Goal: Transaction & Acquisition: Book appointment/travel/reservation

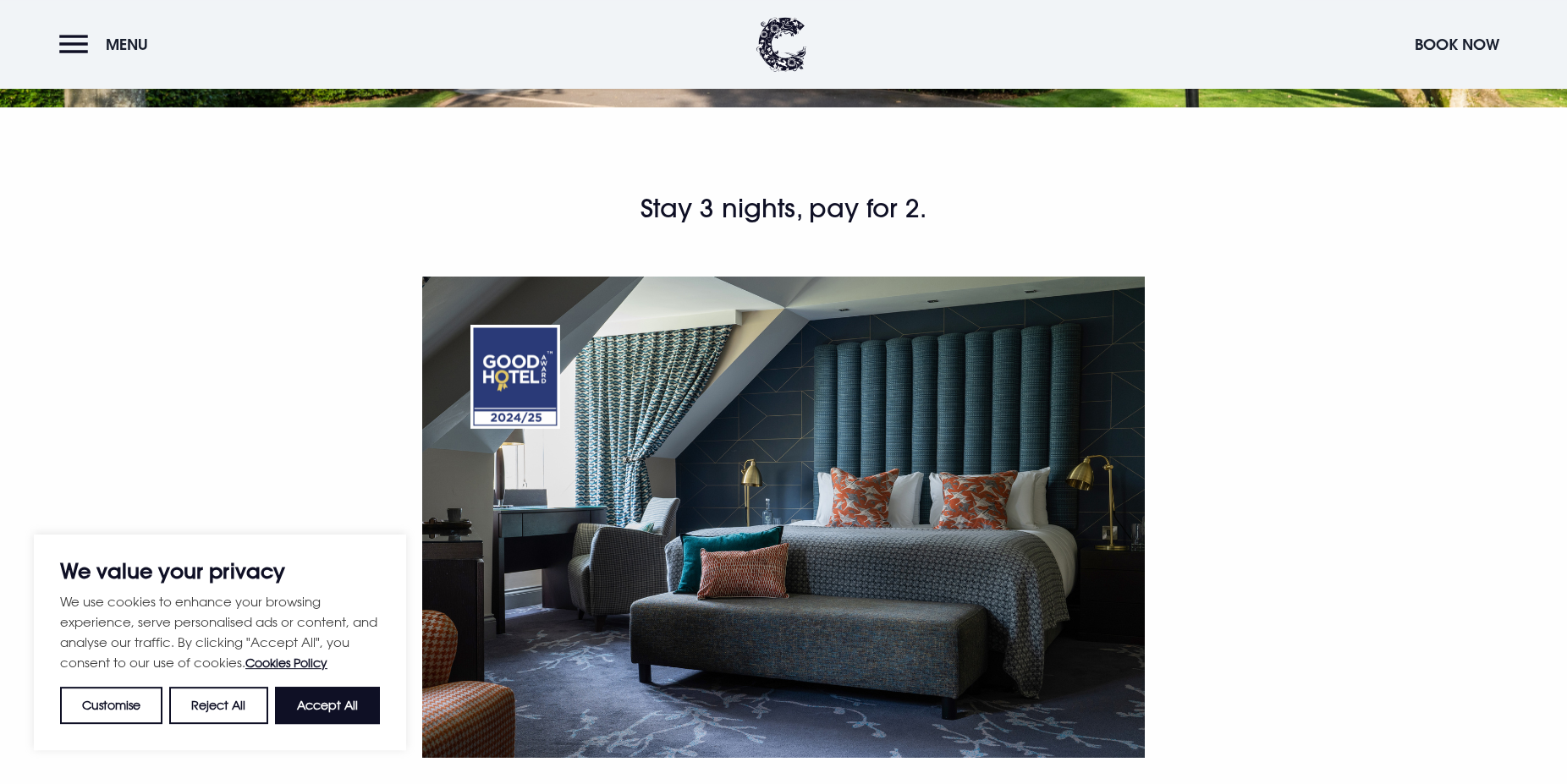
scroll to position [431, 0]
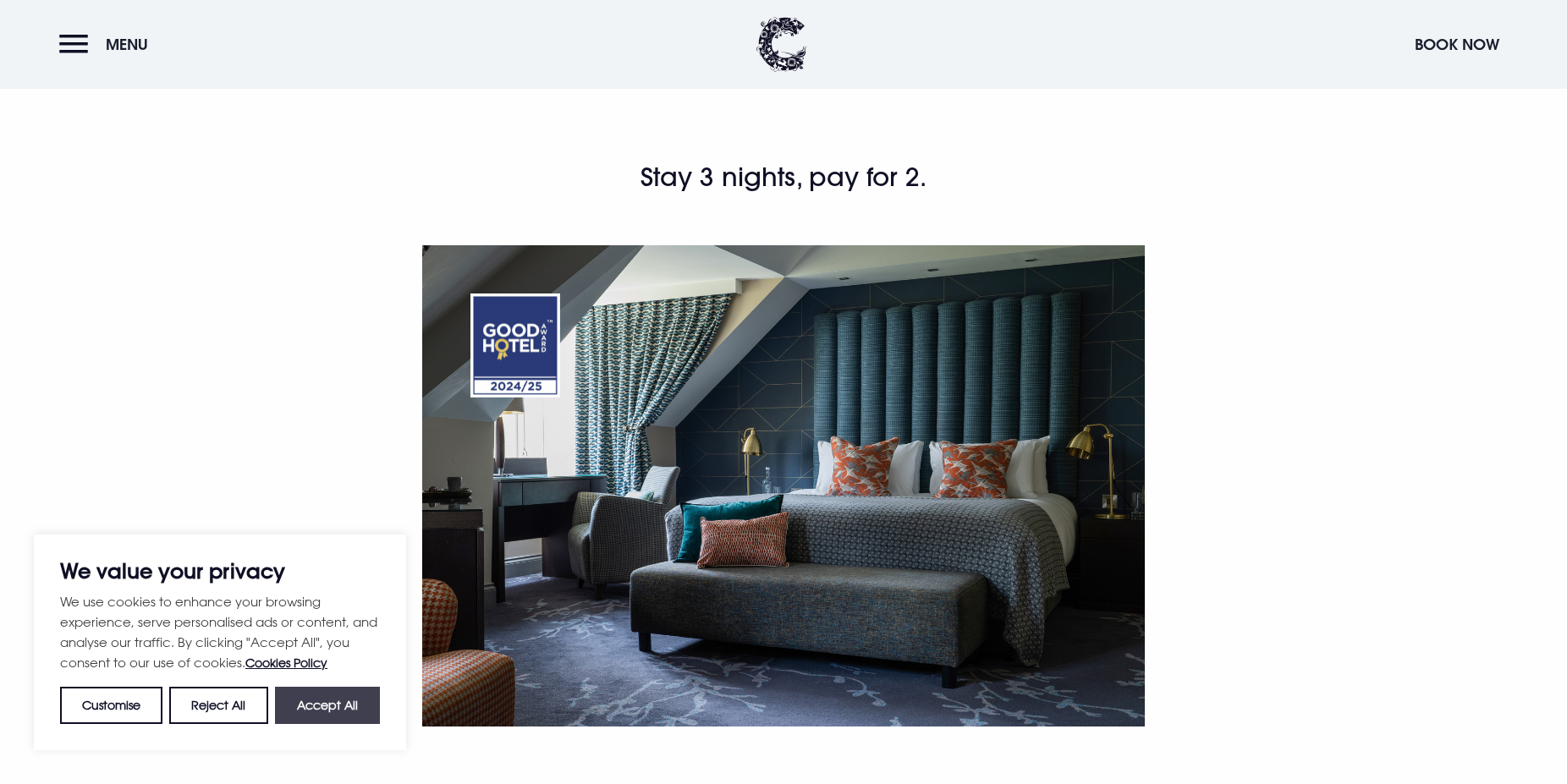
click at [330, 693] on button "Accept All" at bounding box center [327, 706] width 105 height 37
checkbox input "true"
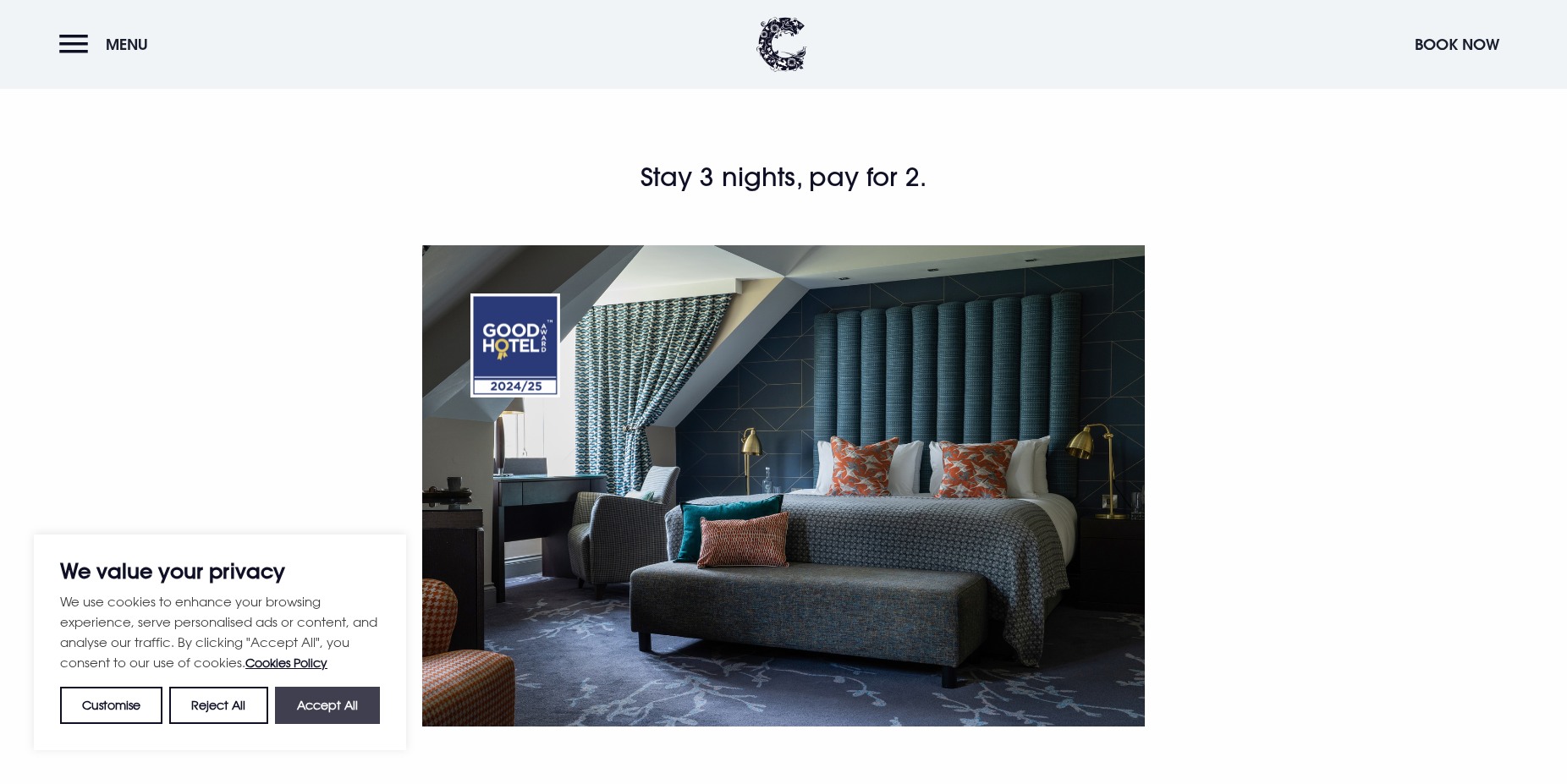
checkbox input "true"
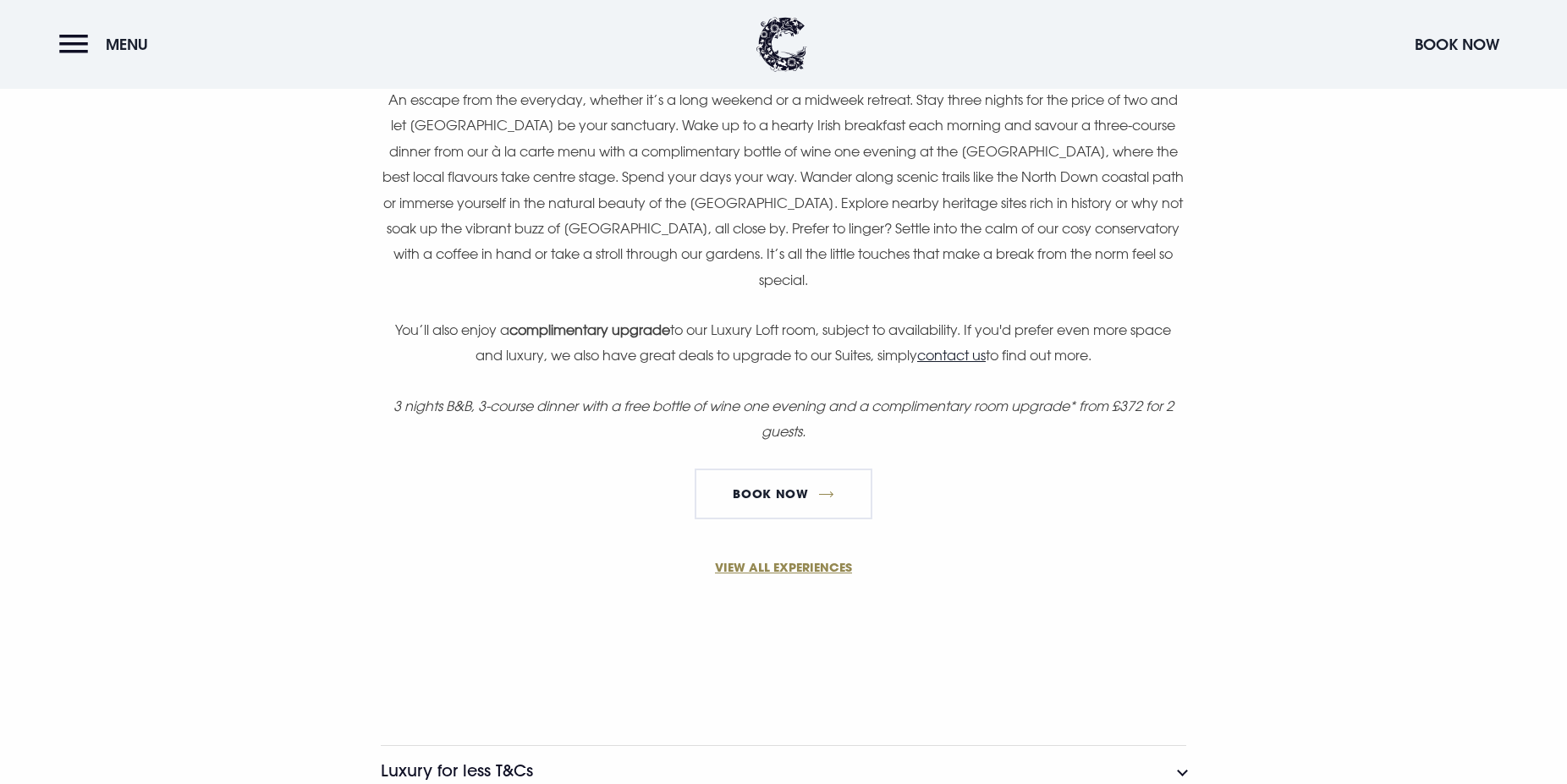
scroll to position [949, 0]
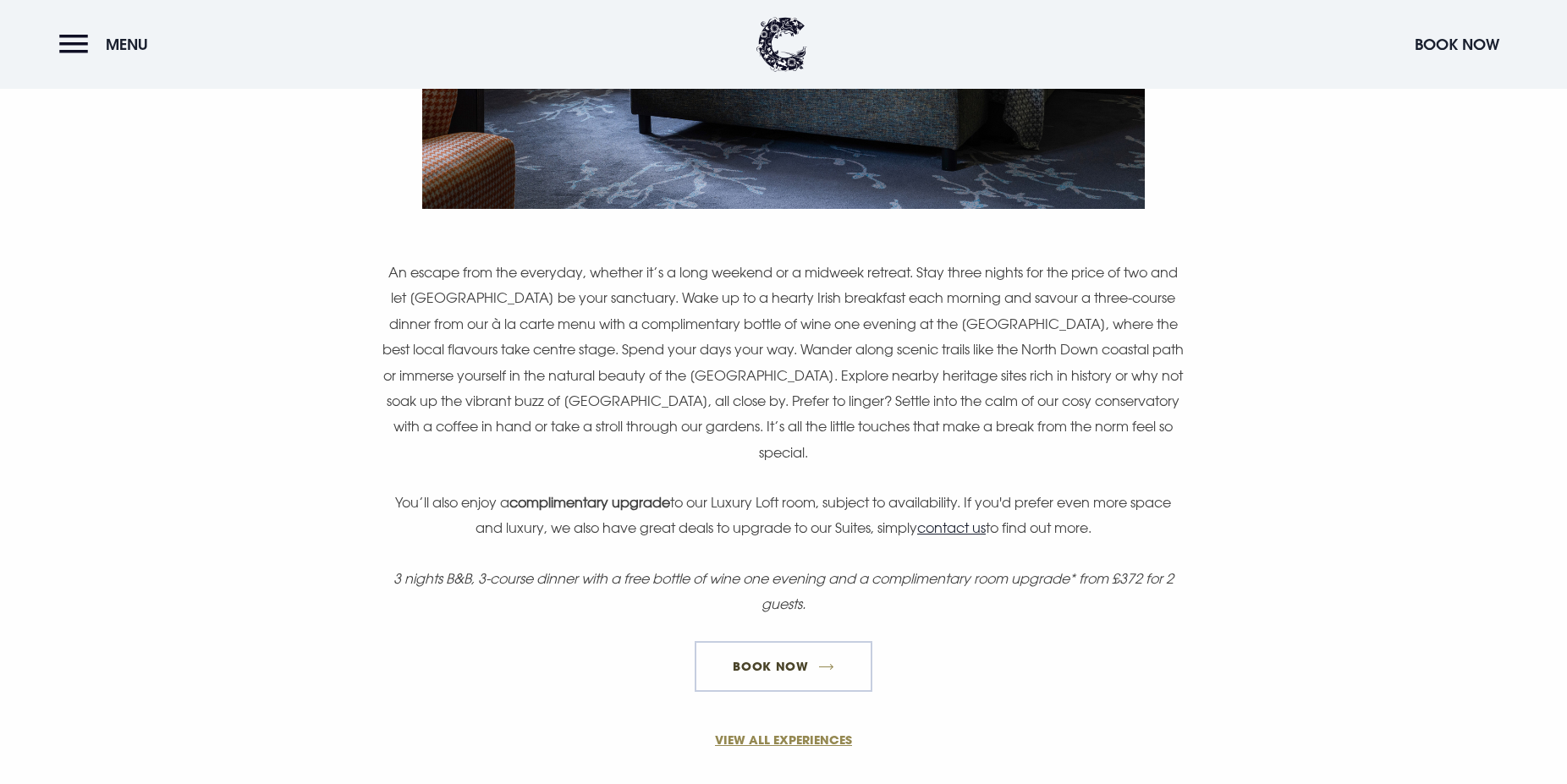
click at [798, 673] on link "Book Now" at bounding box center [783, 667] width 177 height 51
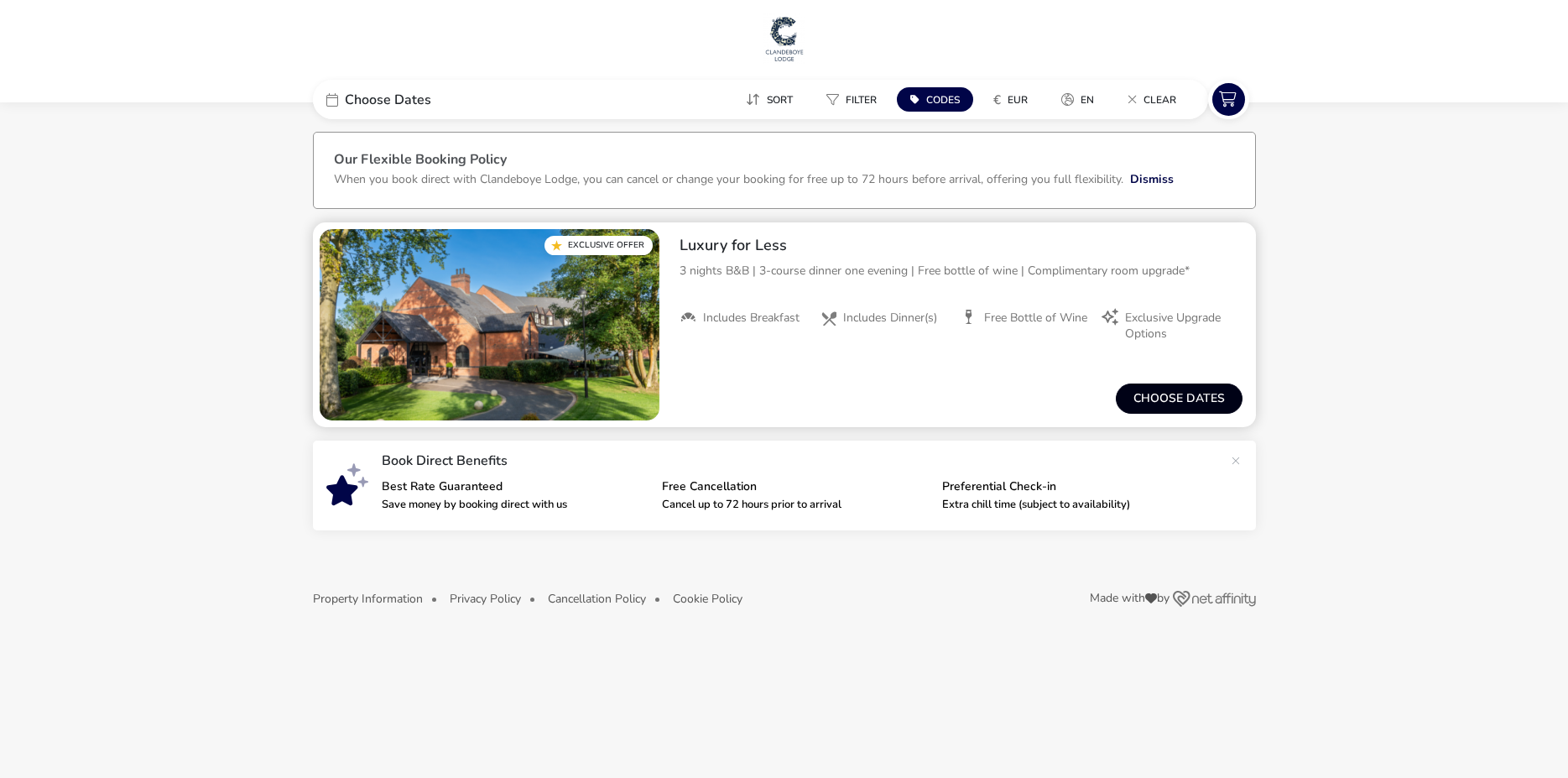
click at [1182, 395] on button "Choose dates" at bounding box center [1179, 398] width 127 height 31
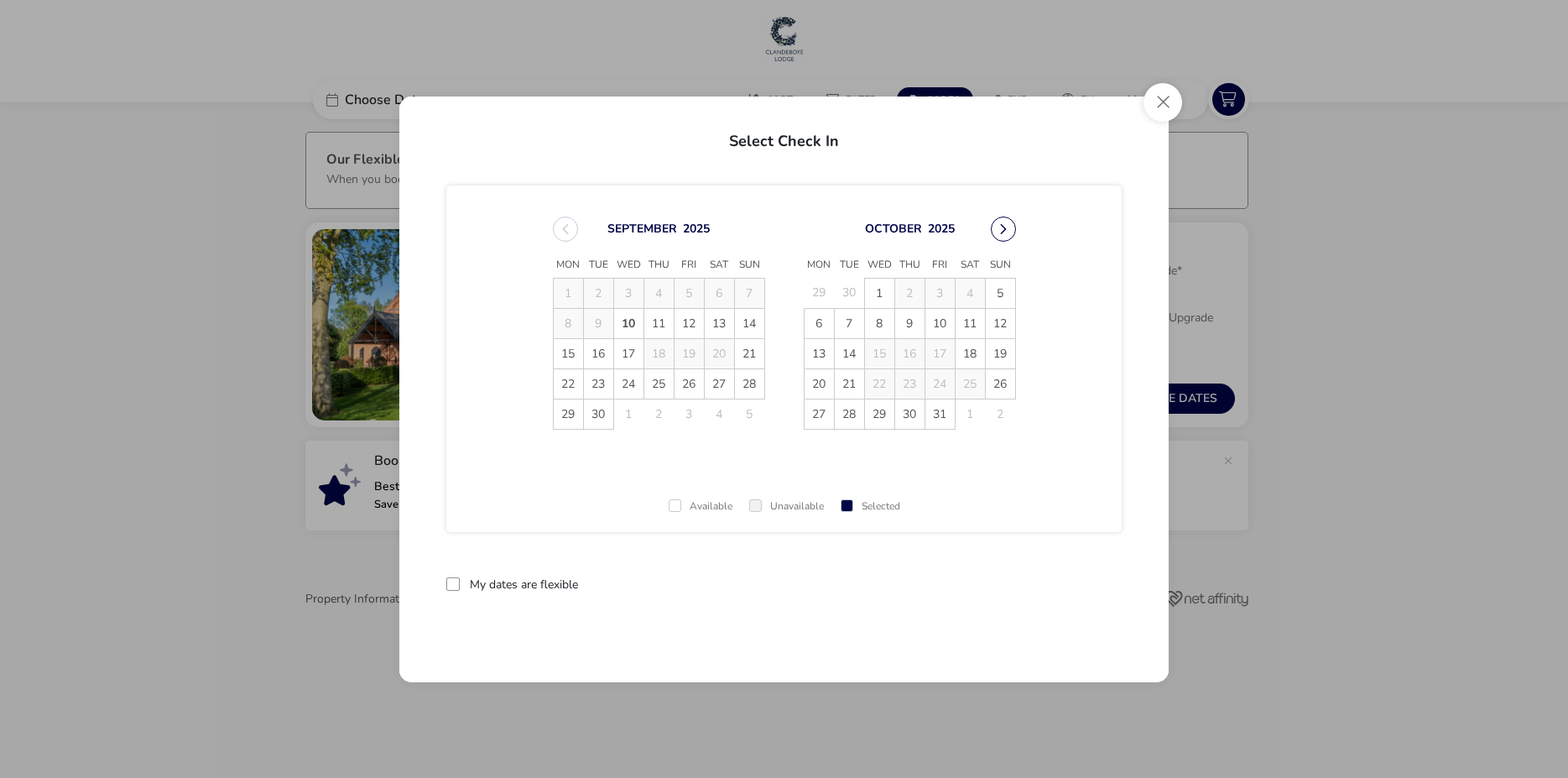
click at [1000, 232] on button "Next Month" at bounding box center [1003, 228] width 25 height 25
click at [1002, 235] on button "Next Month" at bounding box center [1003, 228] width 25 height 25
click at [911, 352] on span "18" at bounding box center [910, 354] width 30 height 30
click at [1093, 582] on button "reset" at bounding box center [1088, 585] width 66 height 39
click at [1001, 350] on span "21" at bounding box center [1001, 354] width 30 height 30
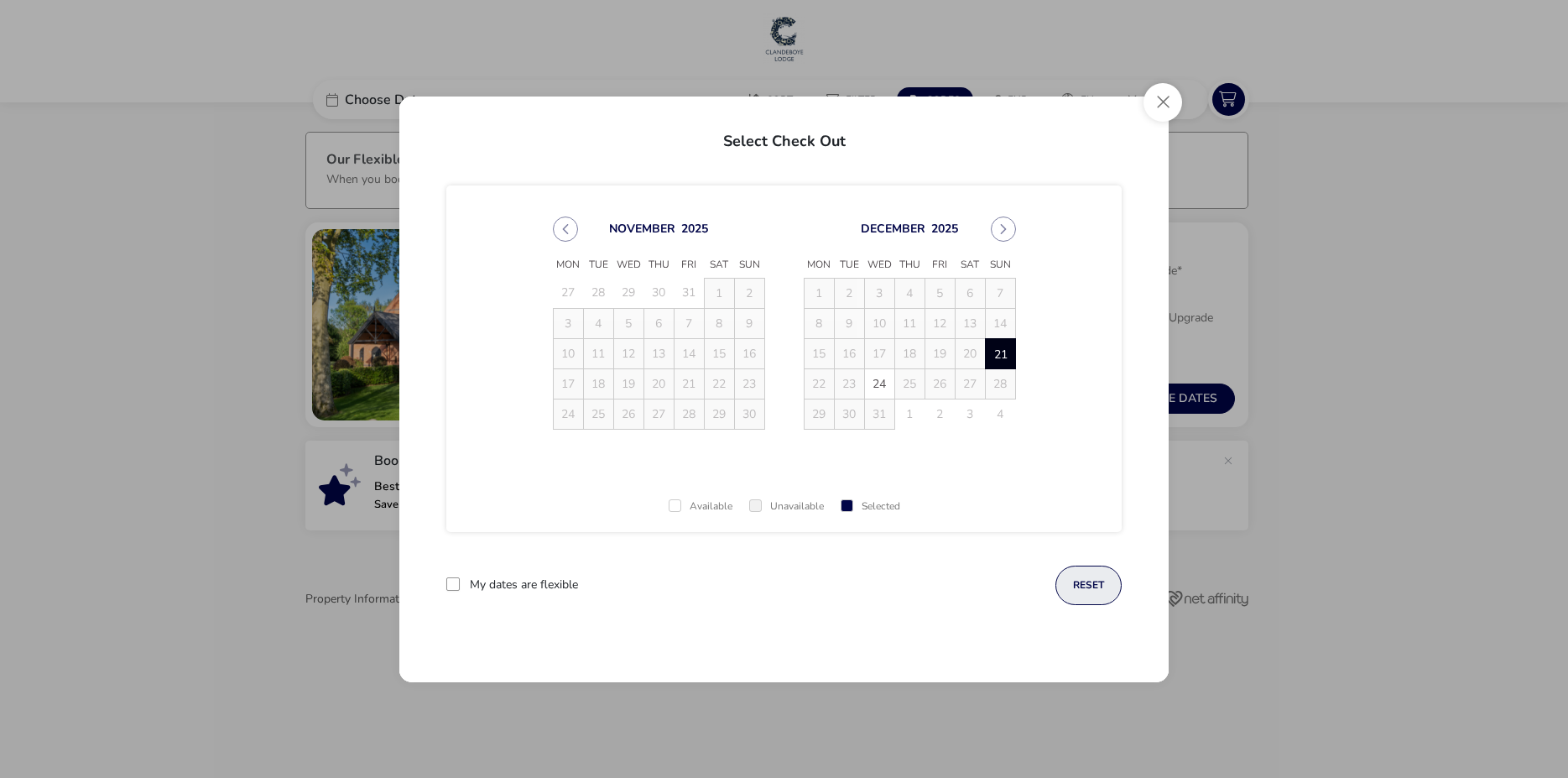
click at [1098, 586] on button "reset" at bounding box center [1088, 585] width 66 height 39
click at [1157, 110] on button "Close" at bounding box center [1163, 102] width 38 height 39
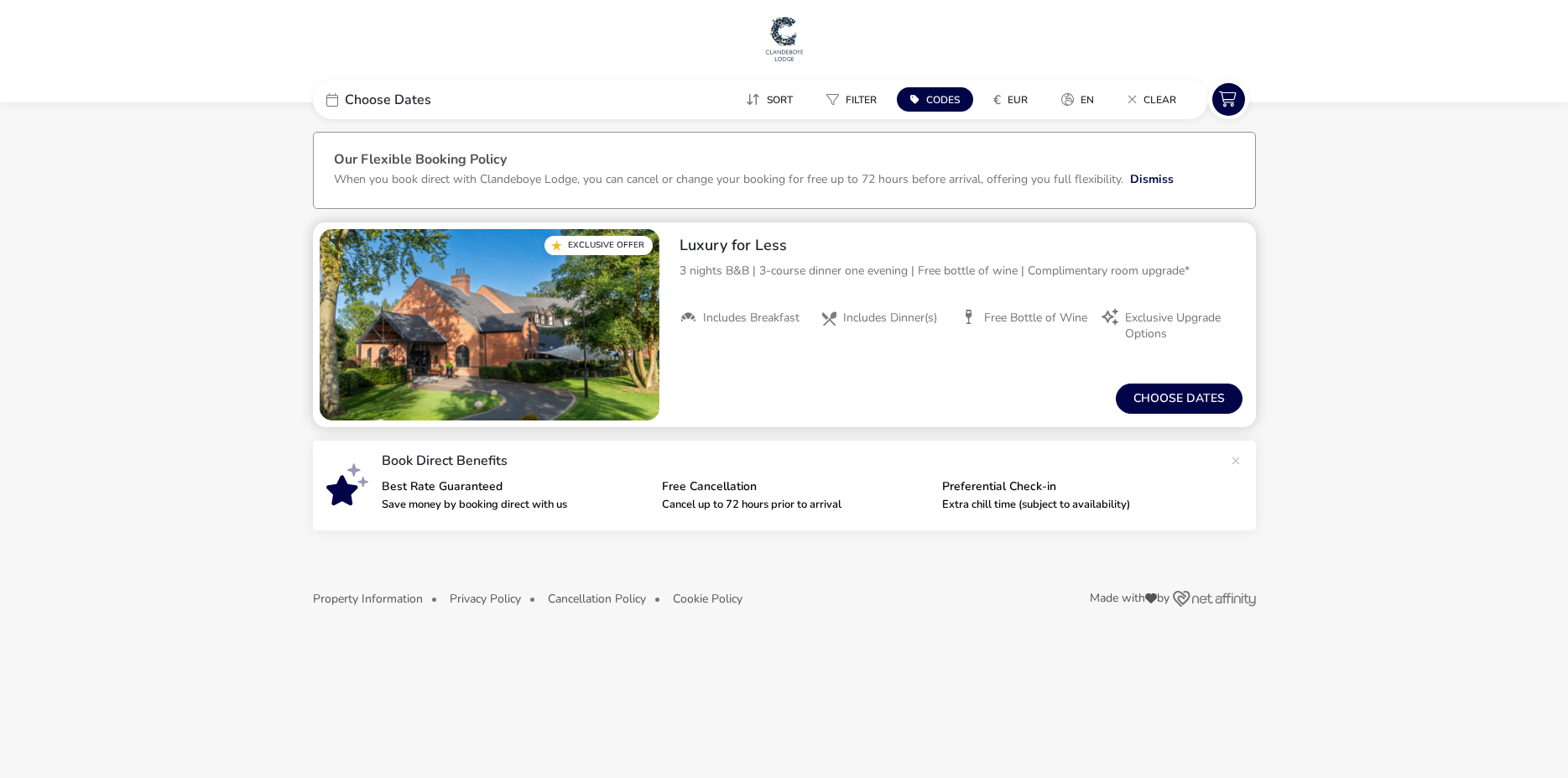
click at [1202, 420] on div "From / Total Price €0 Choose dates" at bounding box center [961, 398] width 590 height 57
click at [1205, 403] on button "Choose dates" at bounding box center [1179, 398] width 127 height 31
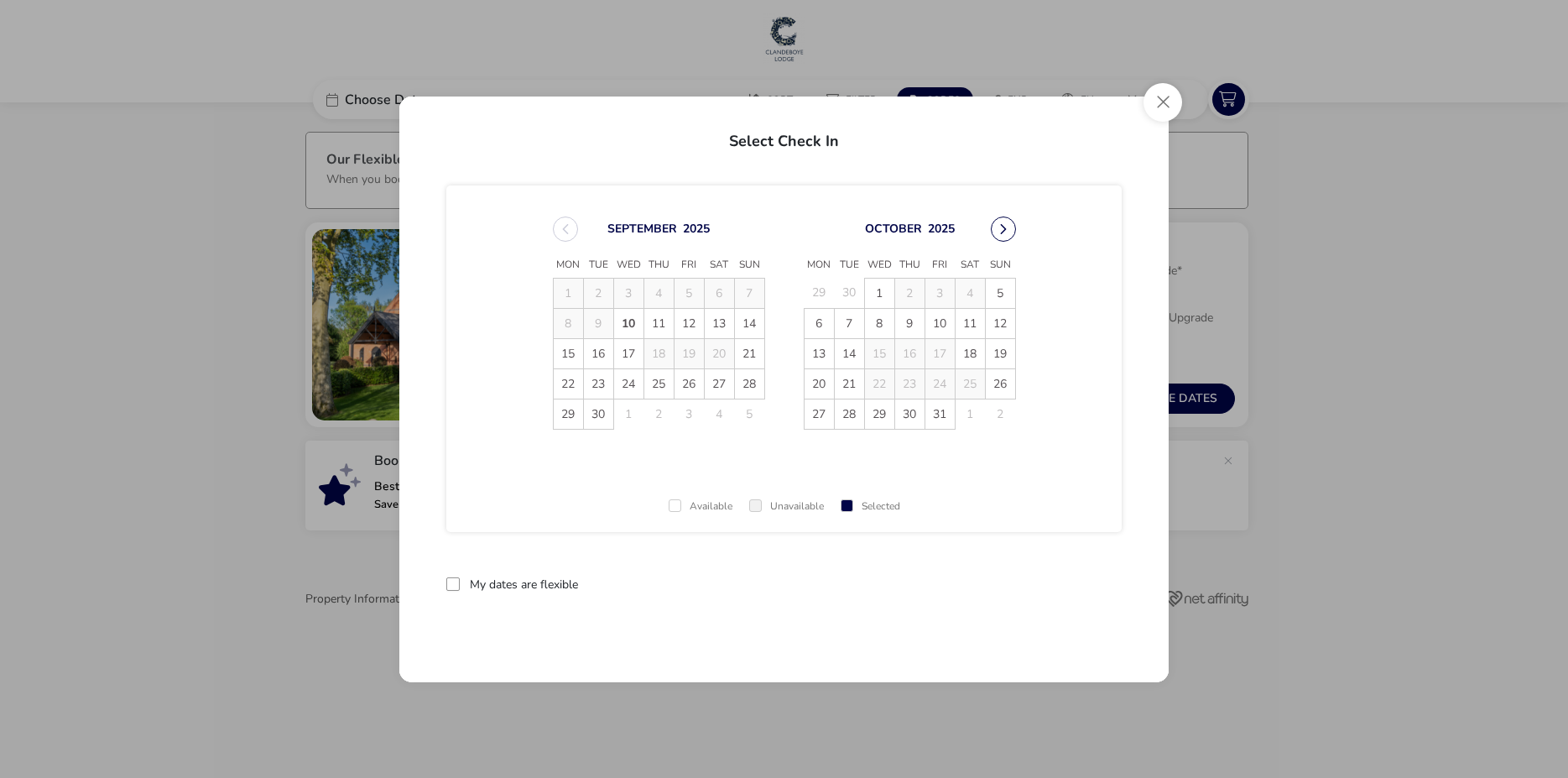
click at [1005, 228] on button "Next Month" at bounding box center [1003, 228] width 25 height 25
click at [913, 353] on span "18" at bounding box center [910, 354] width 30 height 30
click at [1083, 588] on button "reset" at bounding box center [1088, 585] width 66 height 39
click at [997, 353] on span "21" at bounding box center [1001, 354] width 30 height 30
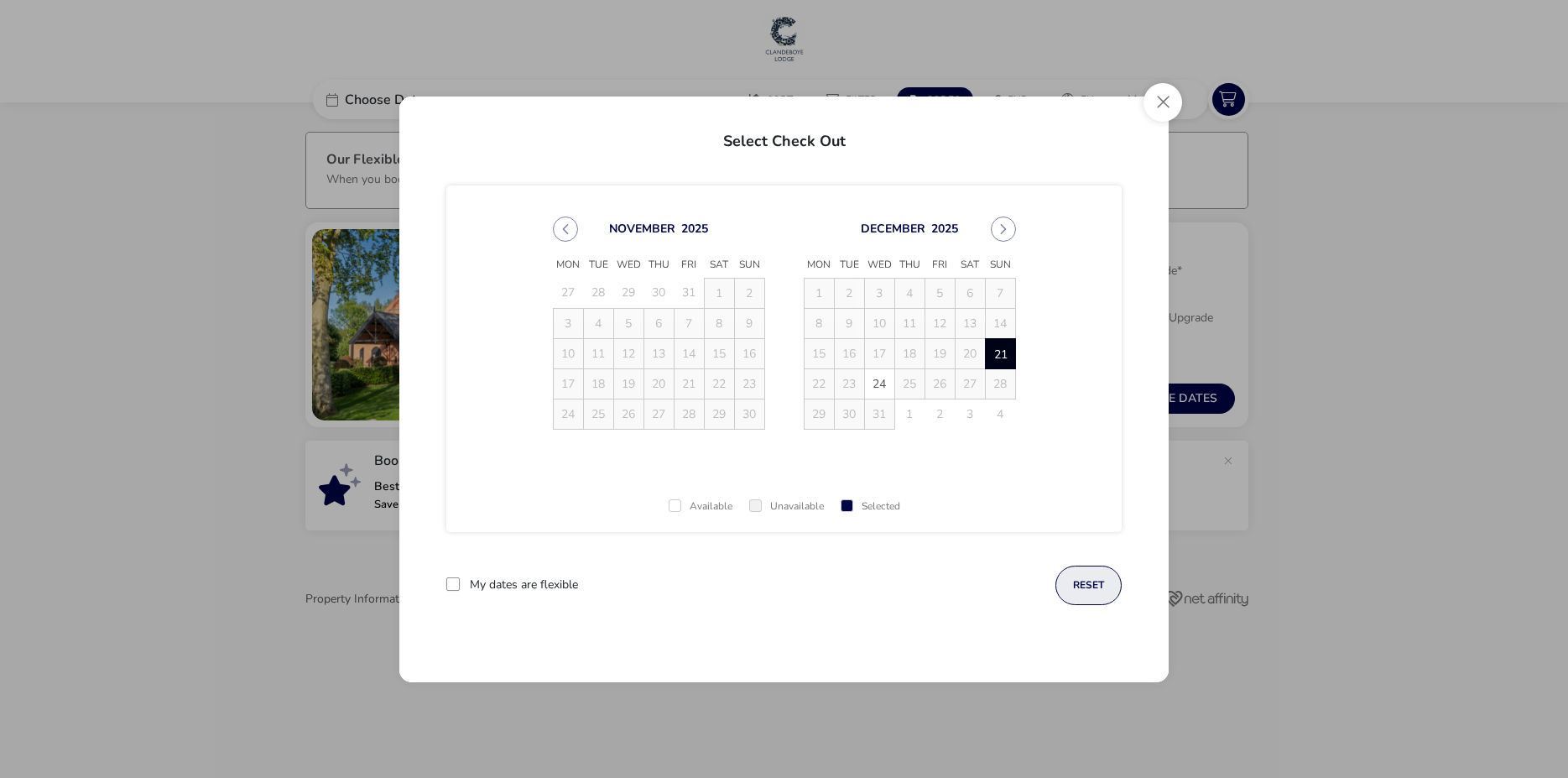
click at [1087, 590] on button "reset" at bounding box center [1088, 585] width 66 height 39
click at [1162, 99] on button "Close" at bounding box center [1163, 102] width 38 height 39
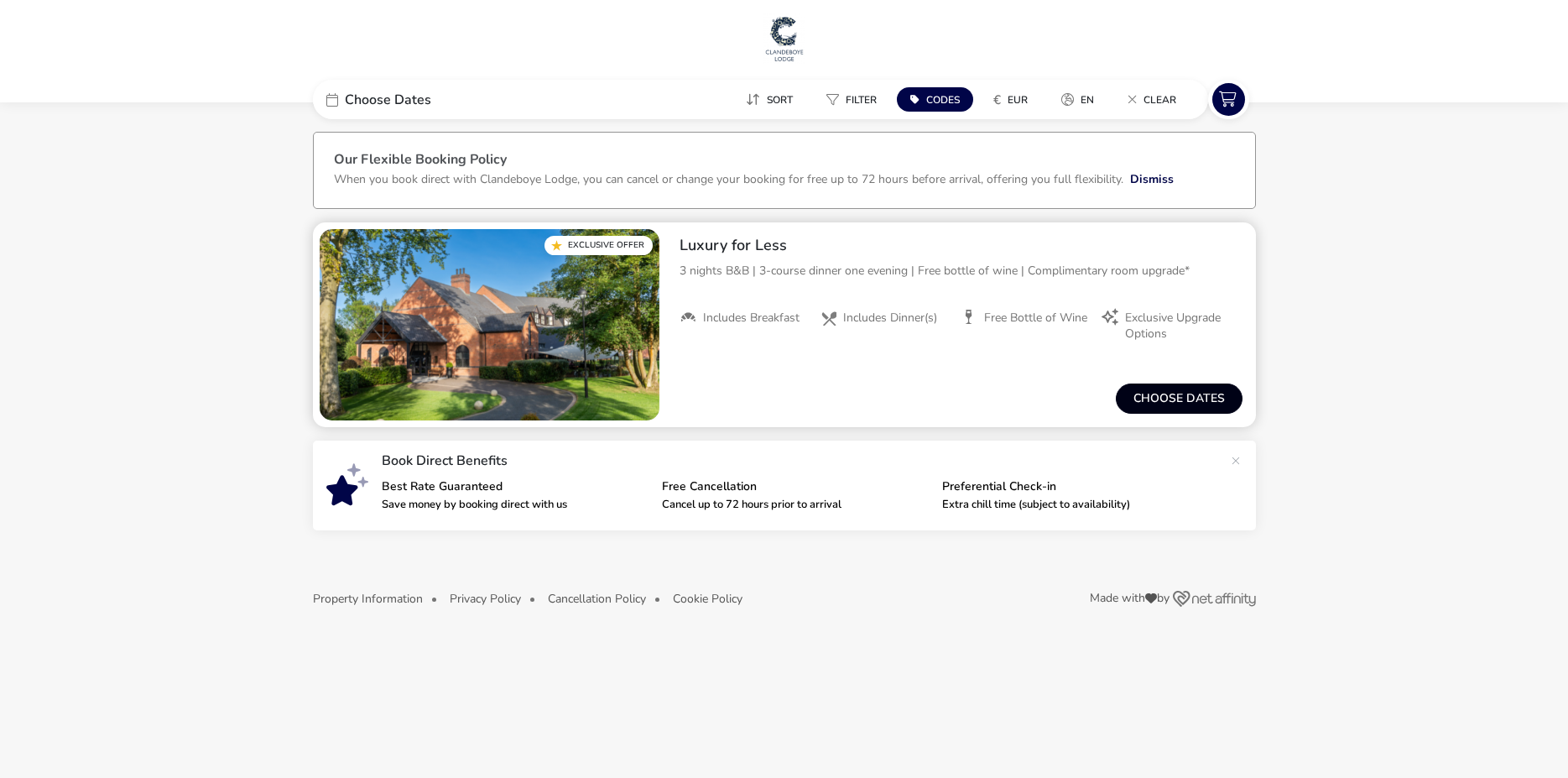
click at [1174, 398] on button "Choose dates" at bounding box center [1179, 398] width 127 height 31
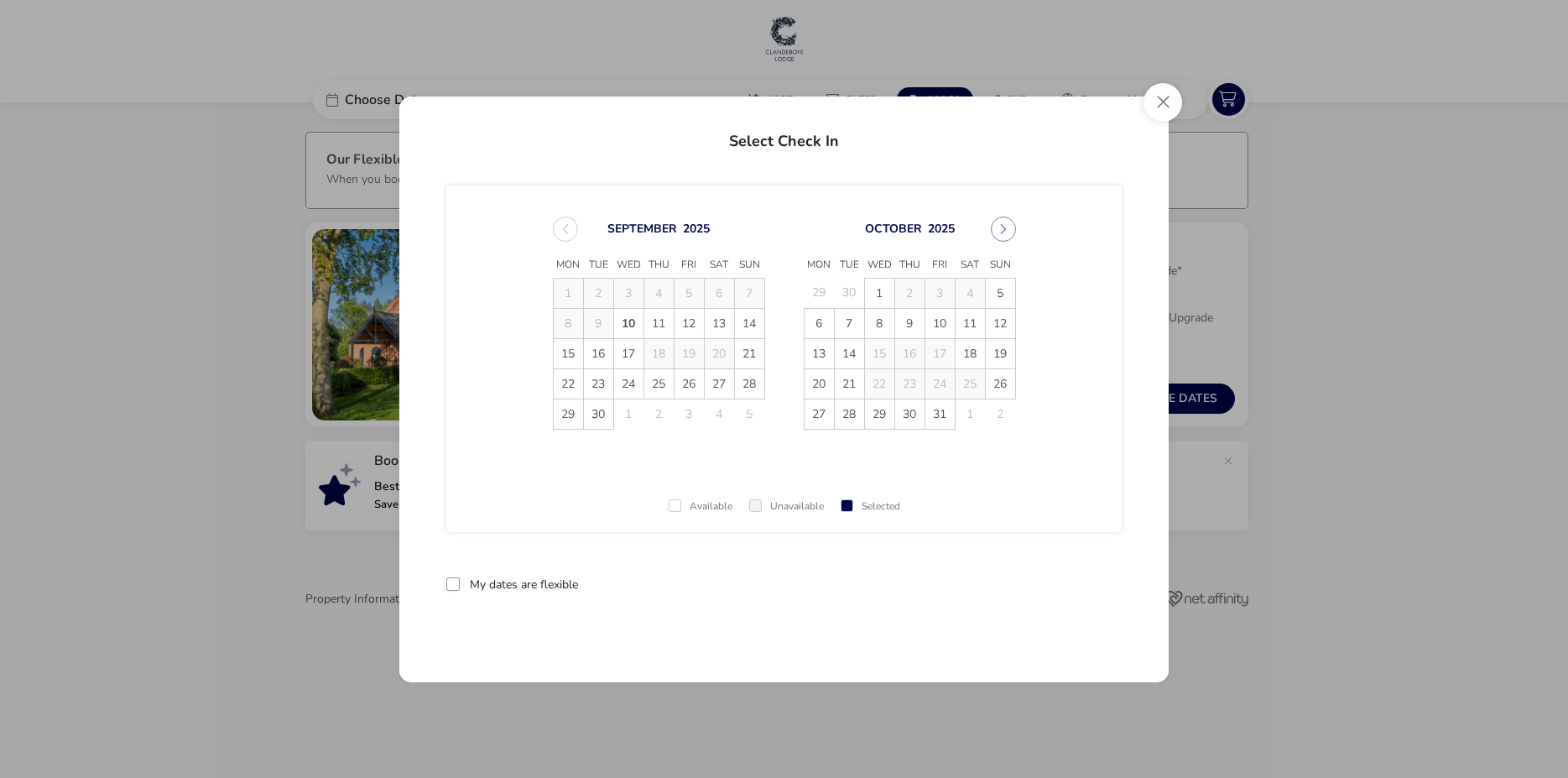
click at [670, 509] on span at bounding box center [675, 506] width 12 height 12
click at [1004, 224] on button "Next Month" at bounding box center [1003, 228] width 25 height 25
click at [816, 350] on span "15" at bounding box center [820, 354] width 30 height 30
click at [1097, 592] on button "reset" at bounding box center [1088, 585] width 66 height 39
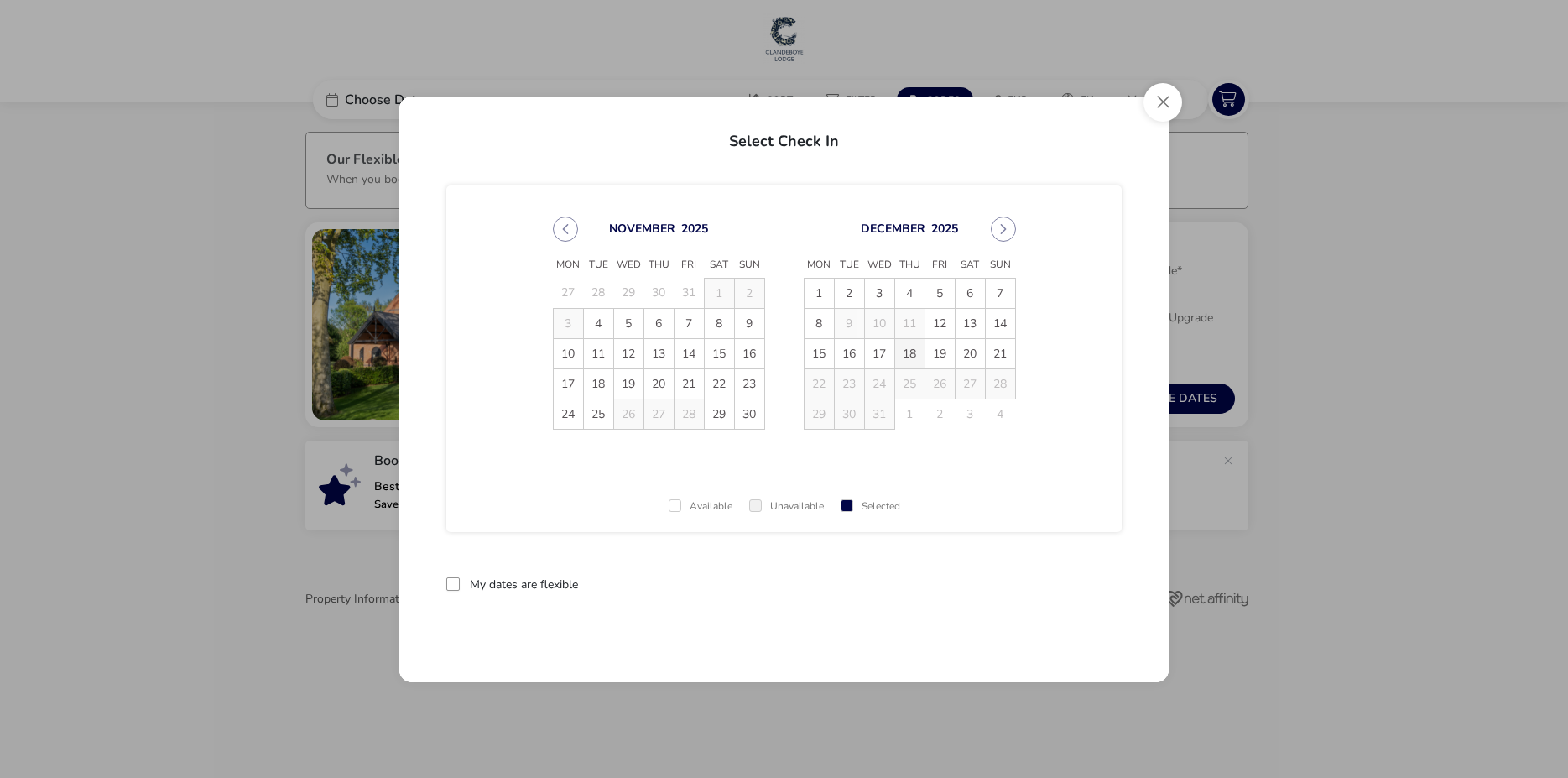
click at [917, 354] on span "18" at bounding box center [910, 354] width 30 height 30
click at [1093, 582] on button "reset" at bounding box center [1088, 585] width 66 height 39
click at [1159, 106] on button "Close" at bounding box center [1163, 102] width 38 height 39
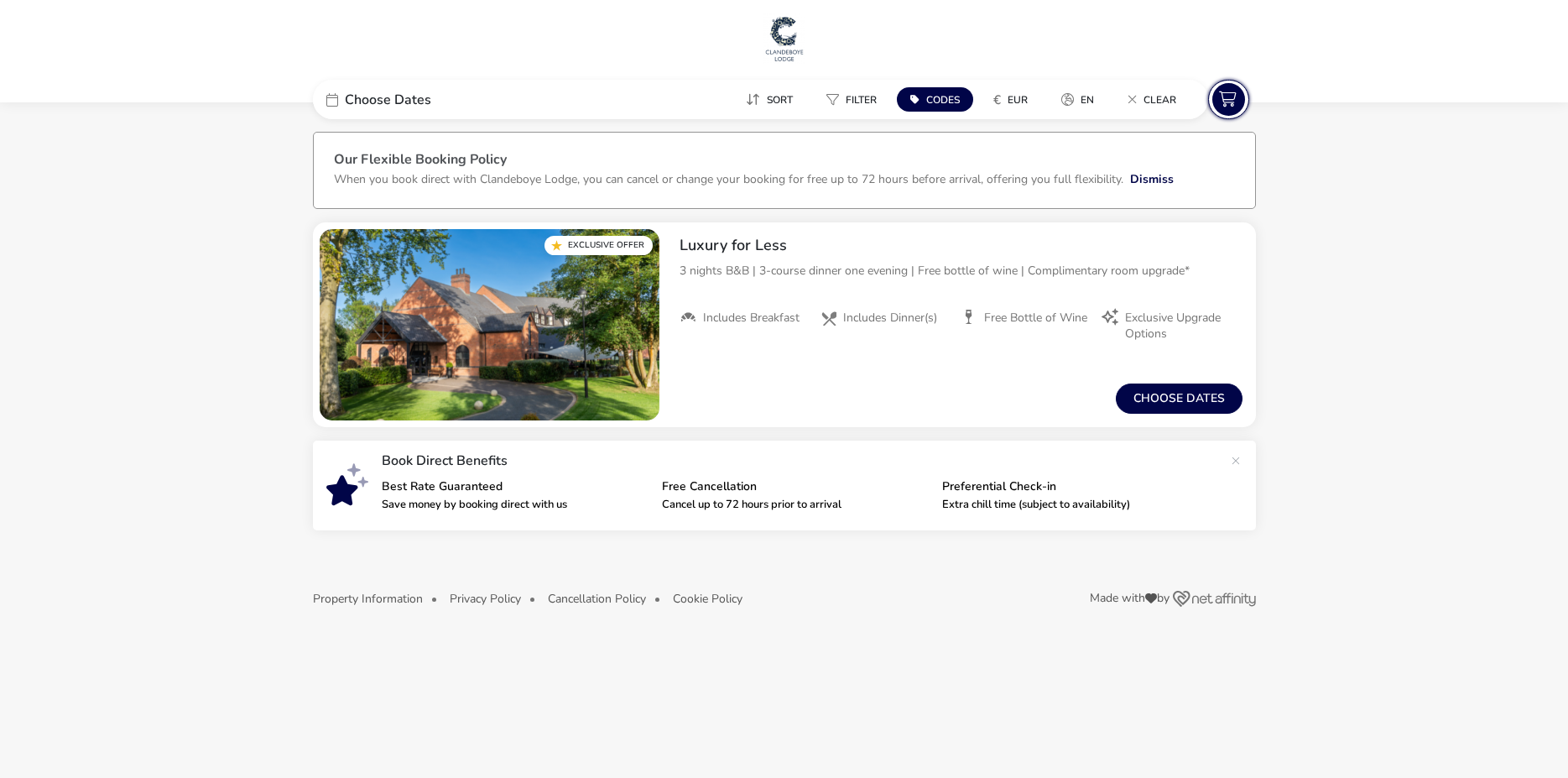
click at [1236, 100] on icon at bounding box center [1228, 99] width 32 height 32
click at [776, 98] on span "Sort" at bounding box center [780, 99] width 26 height 13
